Goal: Task Accomplishment & Management: Manage account settings

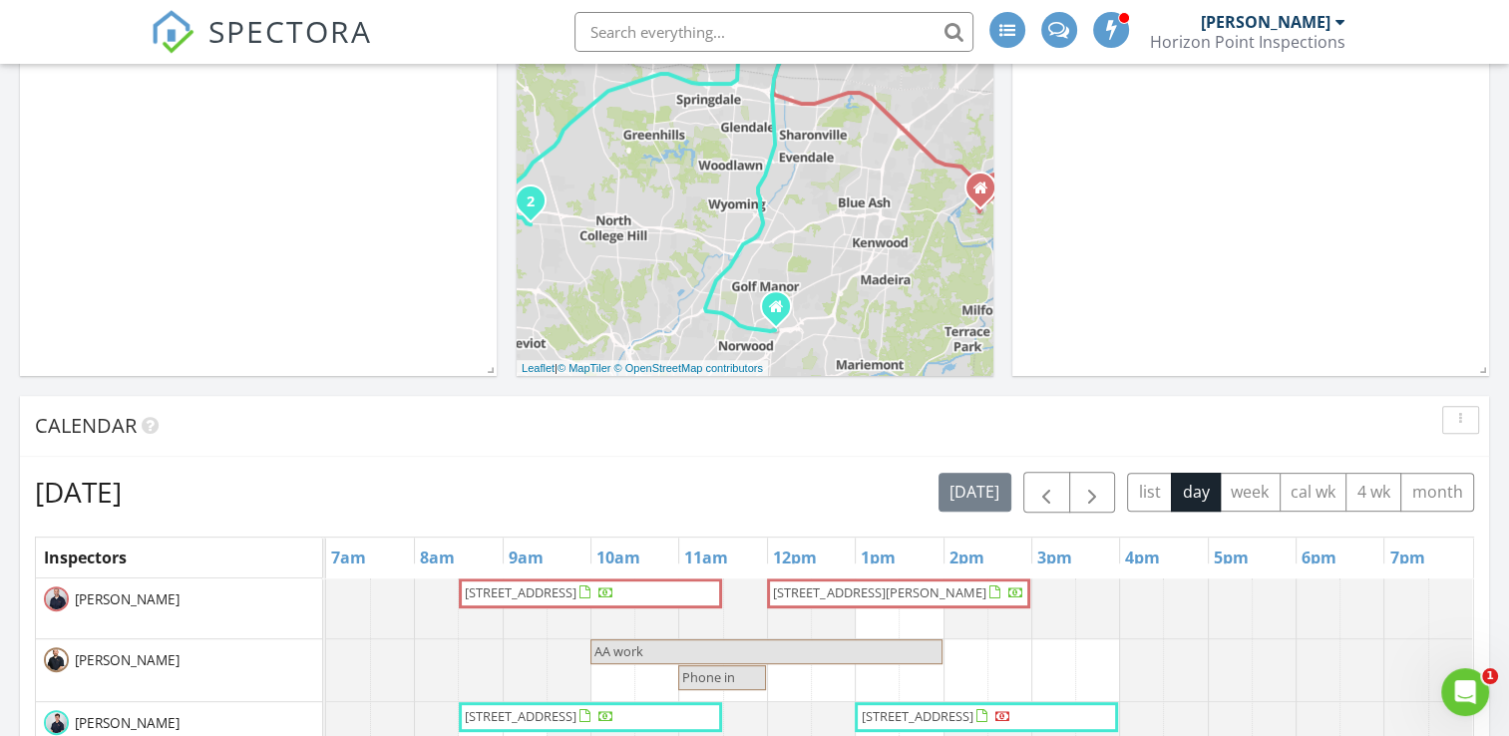
scroll to position [933, 0]
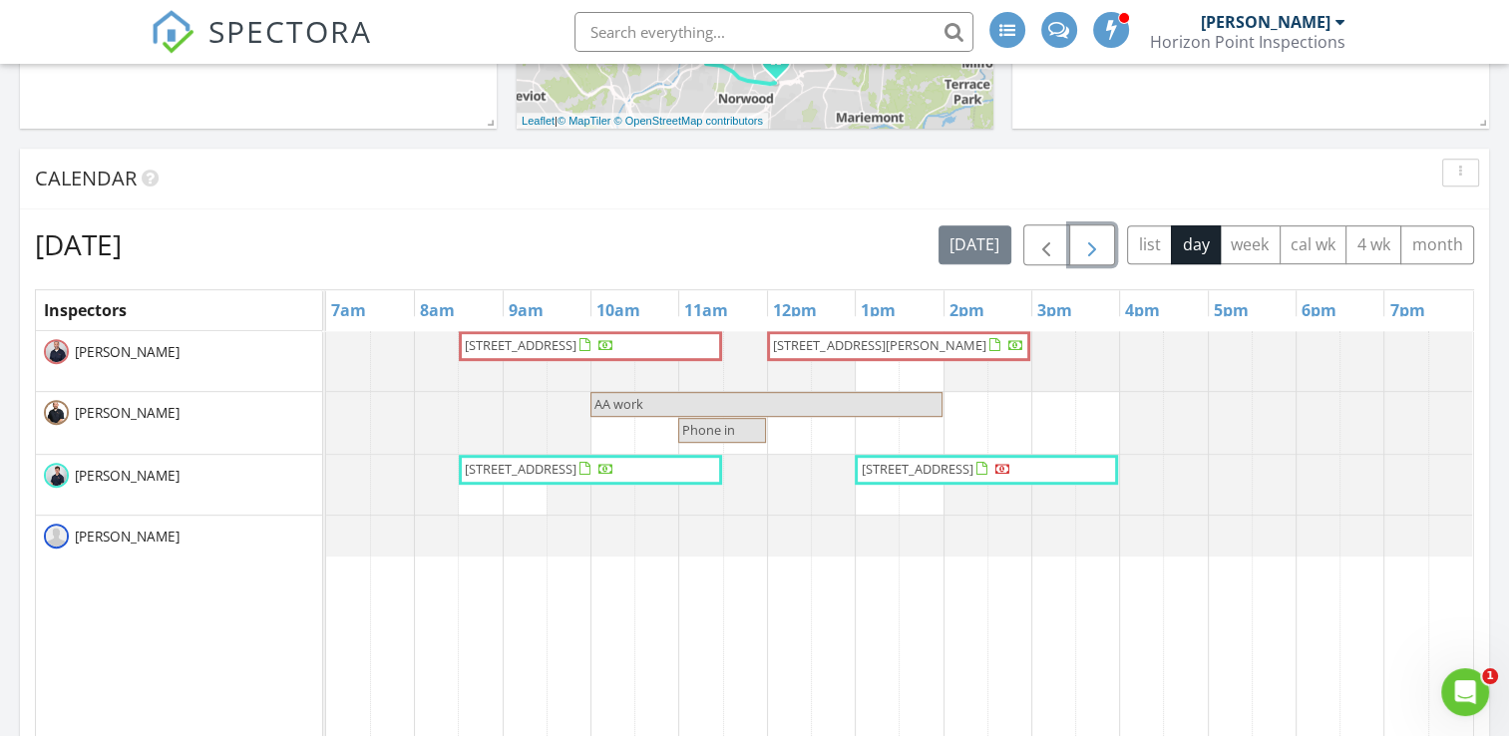
click at [1099, 250] on span "button" at bounding box center [1092, 245] width 24 height 24
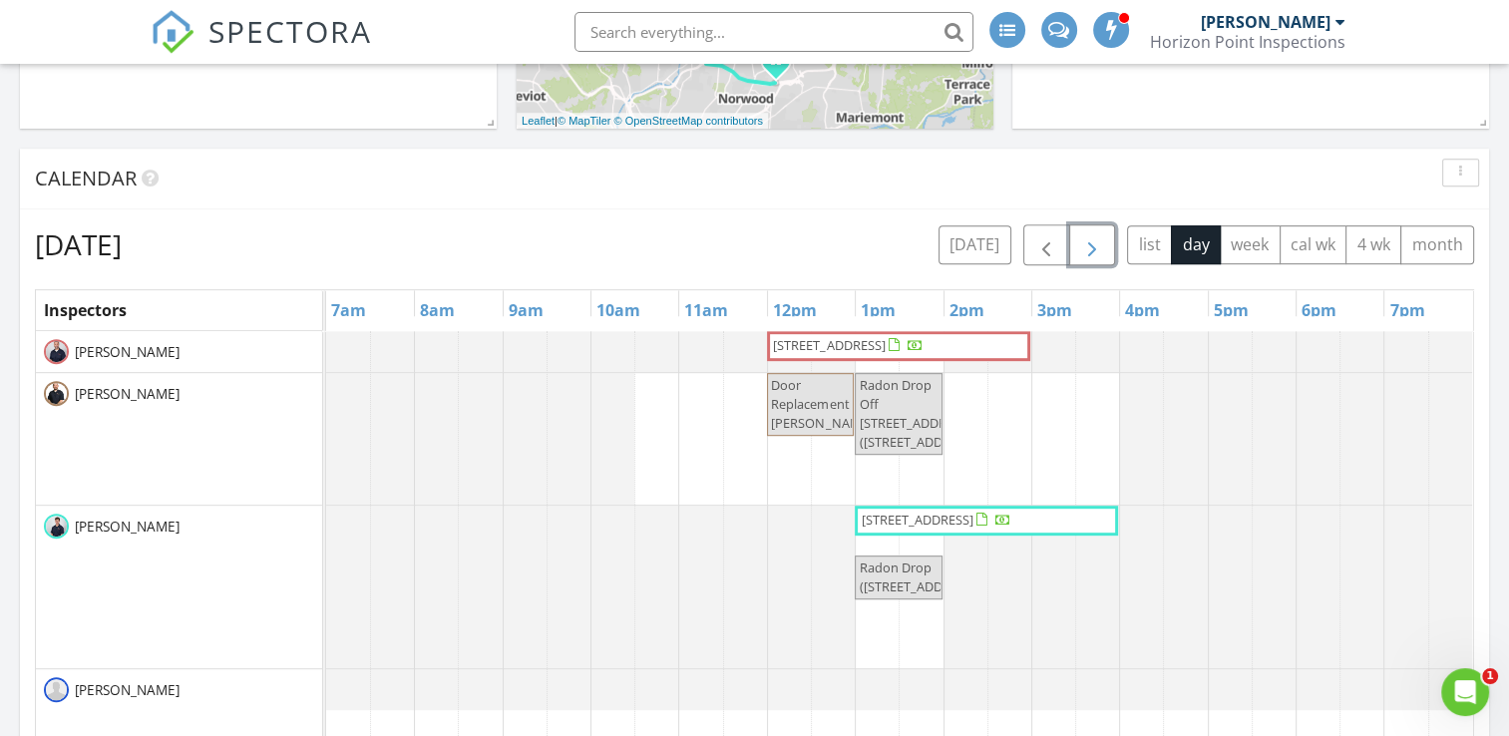
click at [885, 346] on span "[STREET_ADDRESS]" at bounding box center [829, 345] width 112 height 18
